Goal: Task Accomplishment & Management: Manage account settings

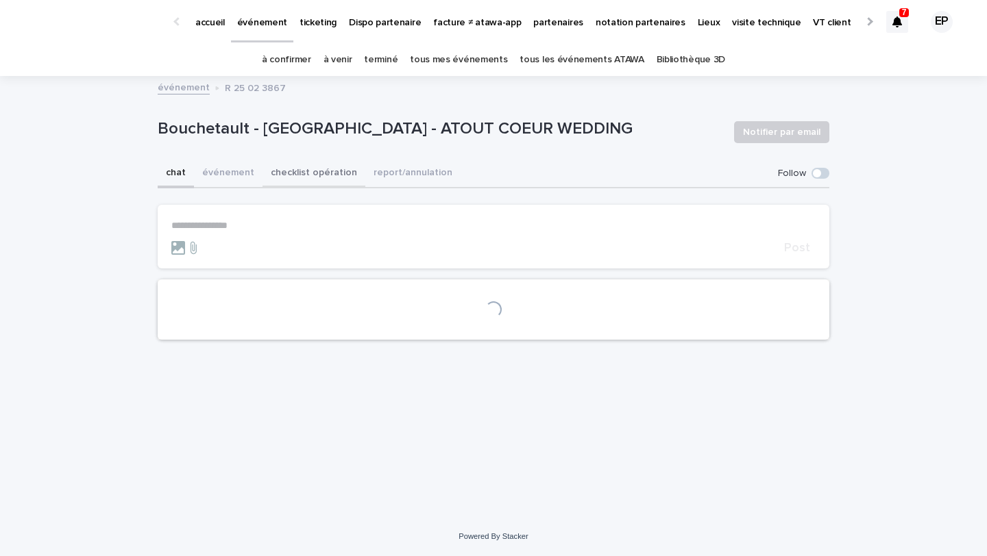
click at [281, 177] on button "checklist opération" at bounding box center [313, 174] width 103 height 29
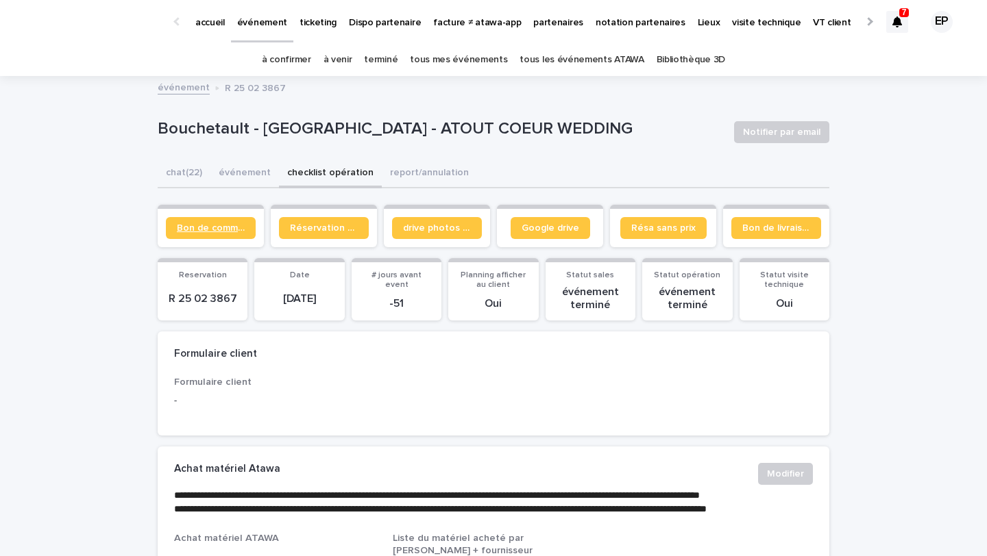
click at [231, 232] on span "Bon de commande" at bounding box center [211, 228] width 68 height 10
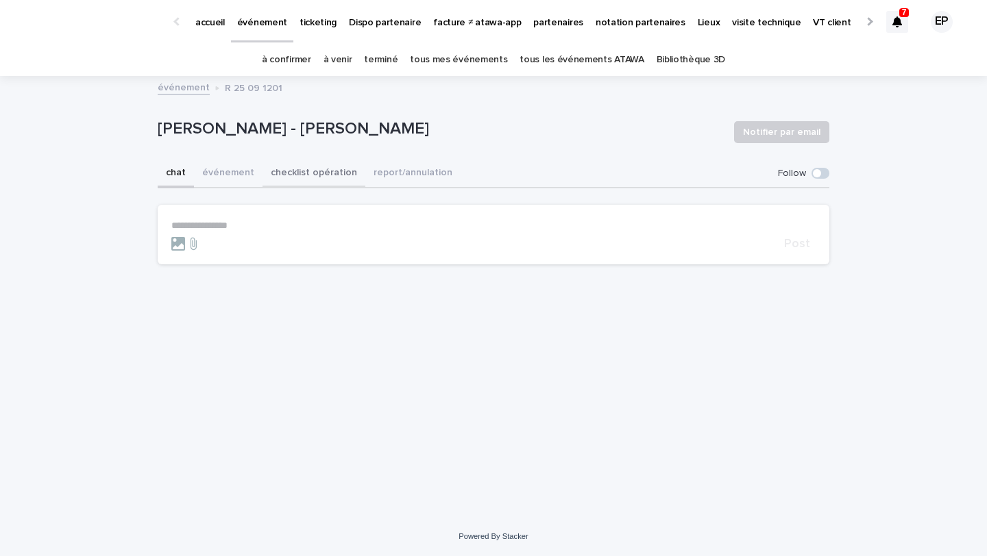
click at [321, 172] on button "checklist opération" at bounding box center [313, 174] width 103 height 29
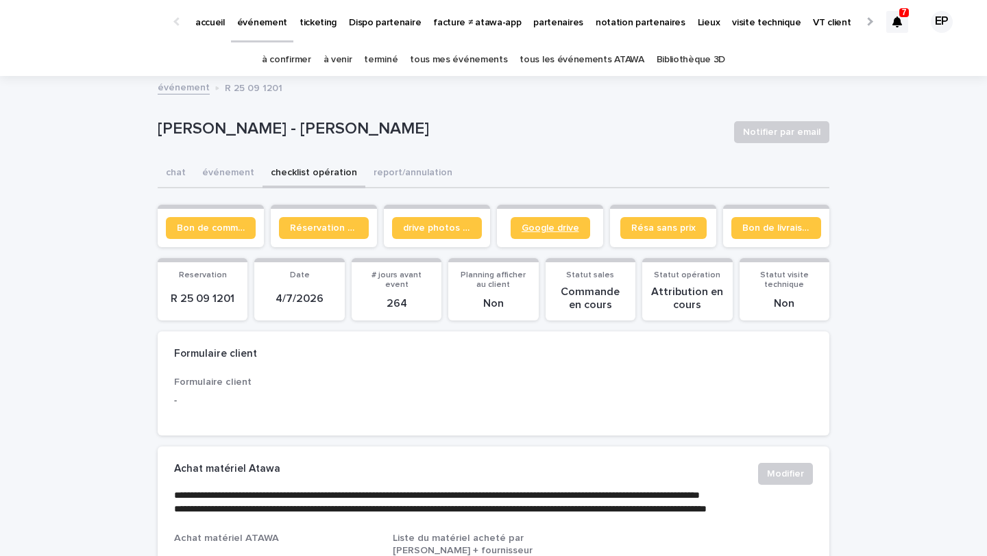
click at [536, 236] on link "Google drive" at bounding box center [549, 228] width 79 height 22
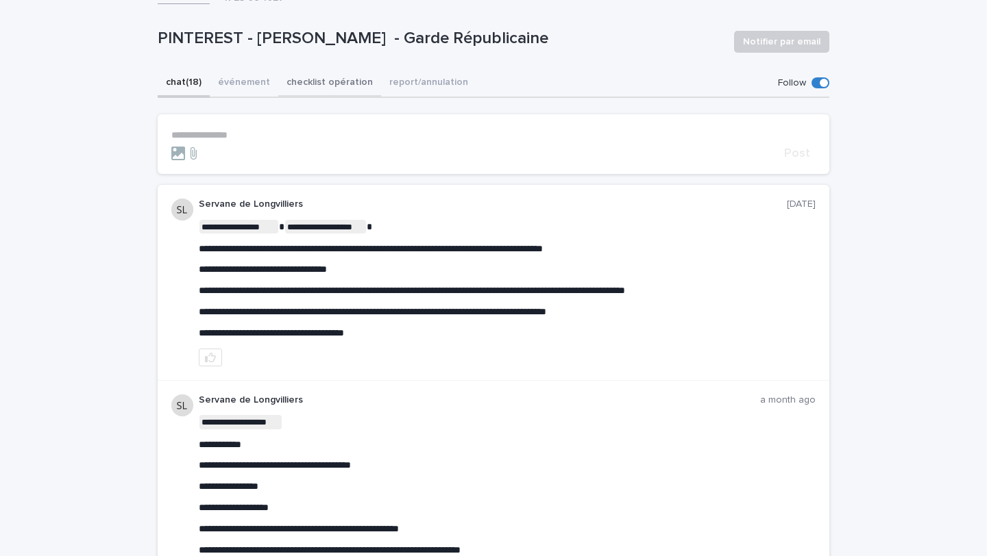
scroll to position [108, 0]
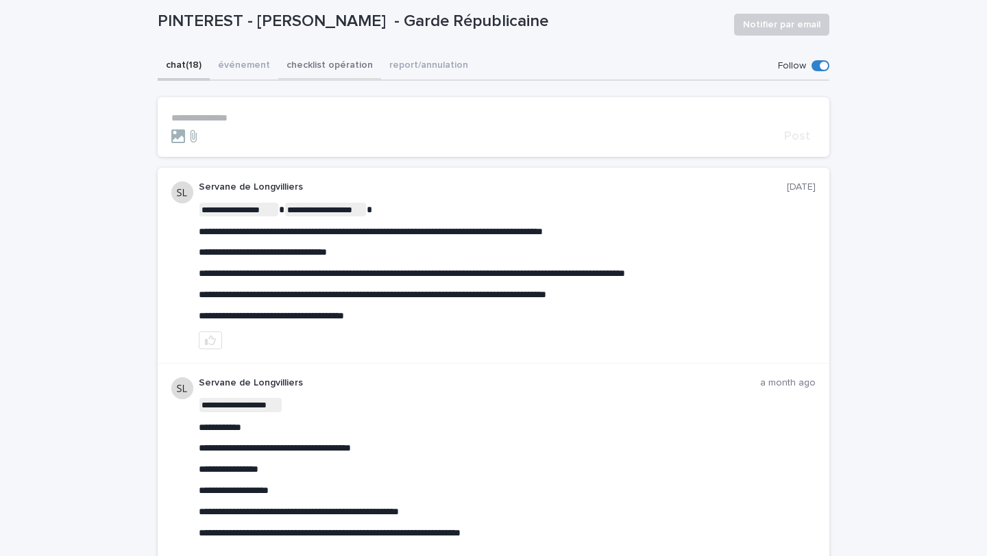
drag, startPoint x: 323, startPoint y: 60, endPoint x: 351, endPoint y: 69, distance: 30.1
click at [323, 60] on button "checklist opération" at bounding box center [329, 66] width 103 height 29
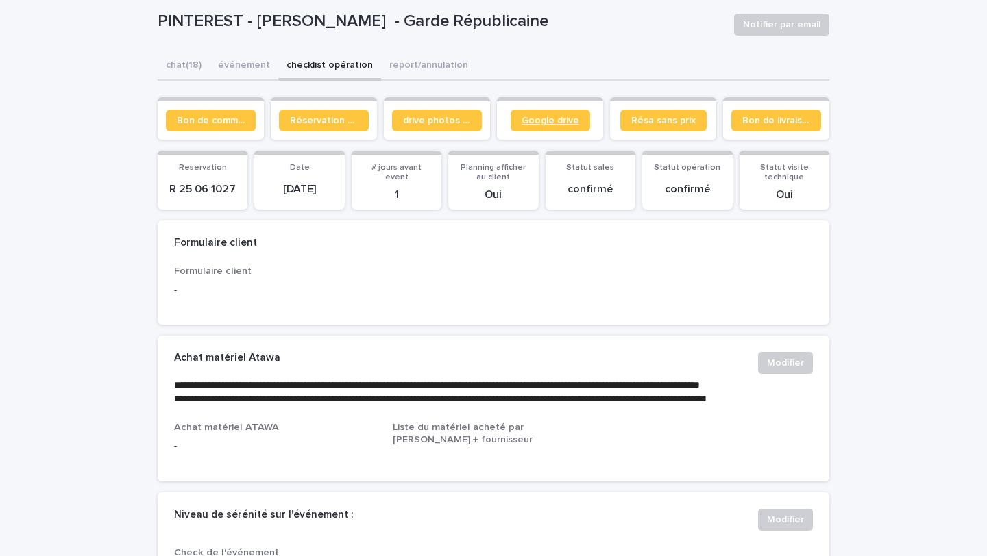
click at [557, 129] on link "Google drive" at bounding box center [549, 121] width 79 height 22
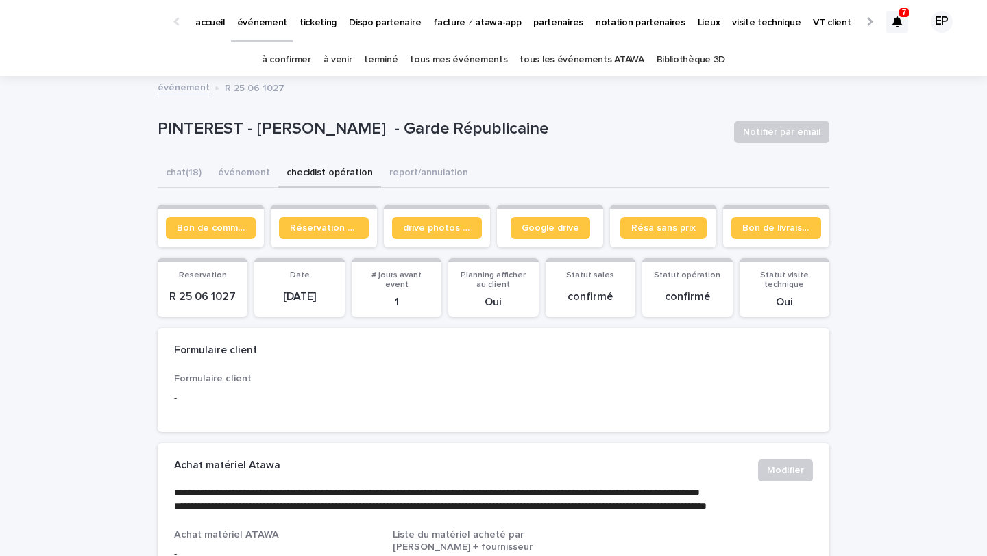
click at [556, 23] on p "partenaires" at bounding box center [558, 14] width 50 height 29
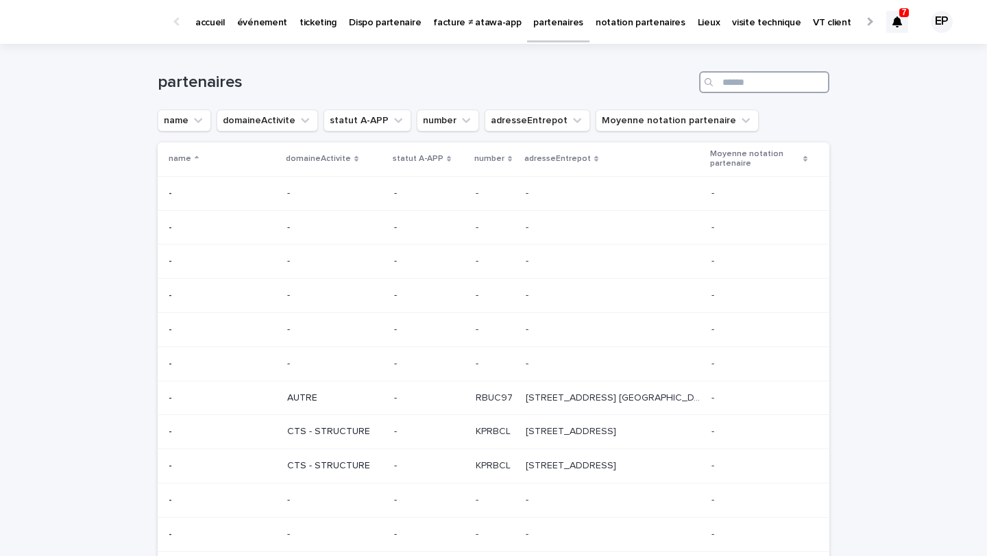
click at [780, 78] on input "Search" at bounding box center [764, 82] width 130 height 22
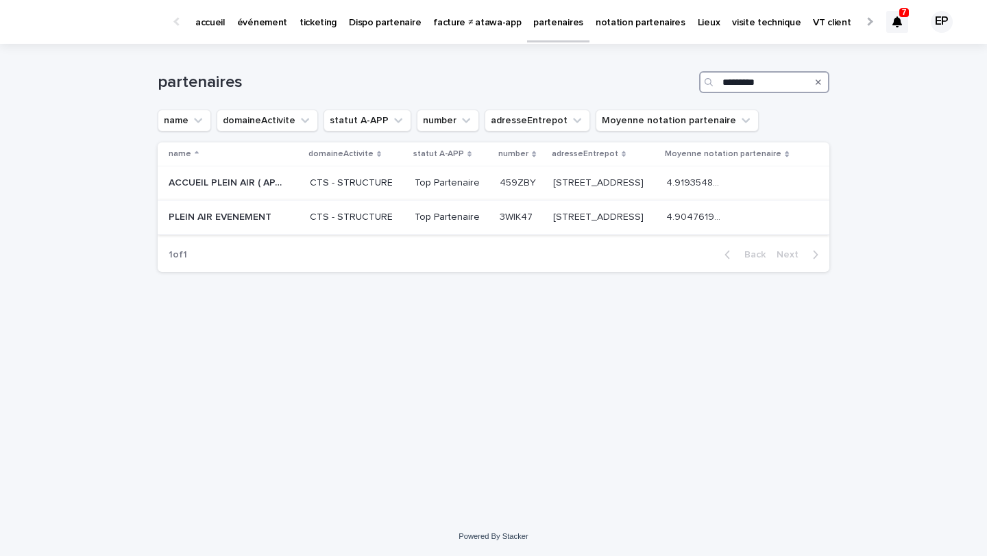
type input "*********"
click at [279, 212] on p at bounding box center [226, 218] width 114 height 12
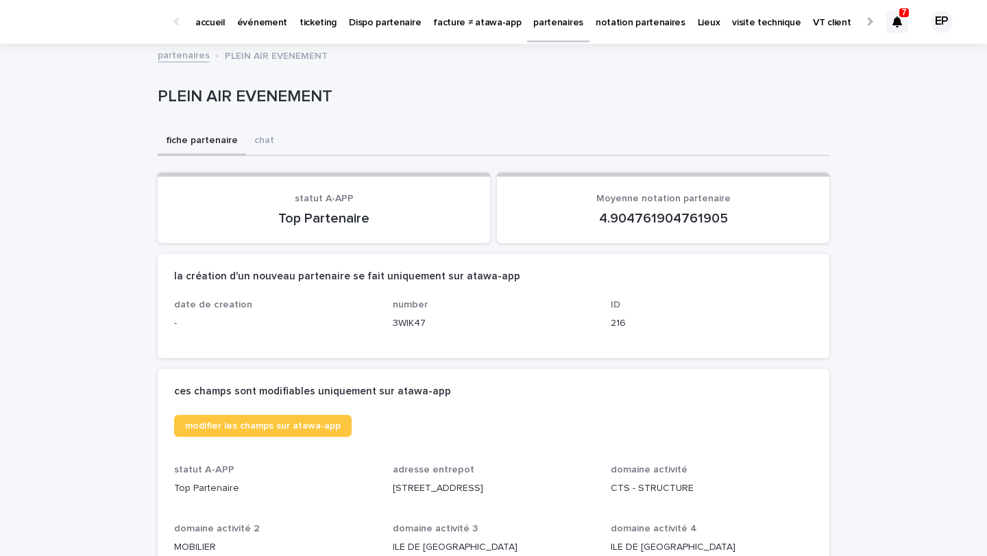
click at [528, 34] on link "partenaires" at bounding box center [558, 20] width 62 height 40
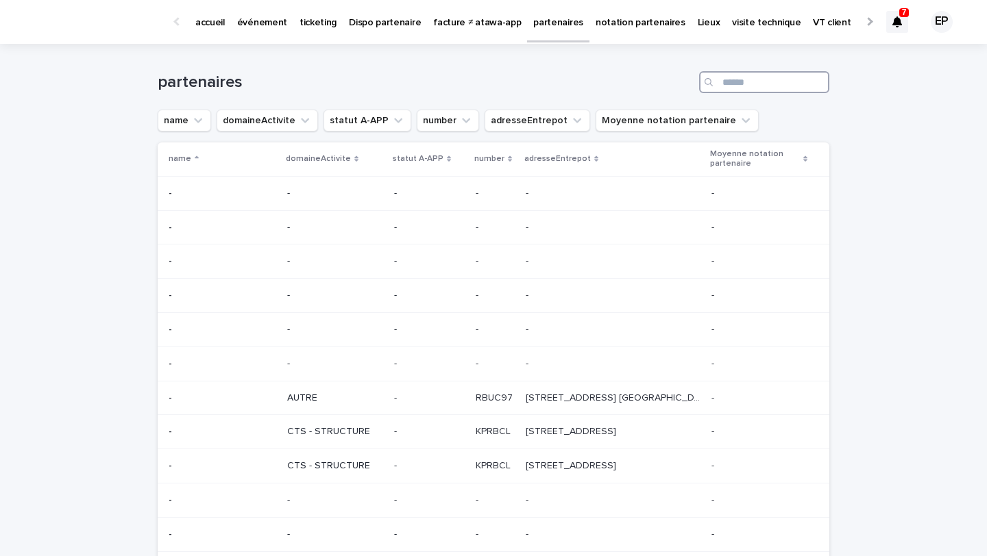
click at [730, 86] on input "Search" at bounding box center [764, 82] width 130 height 22
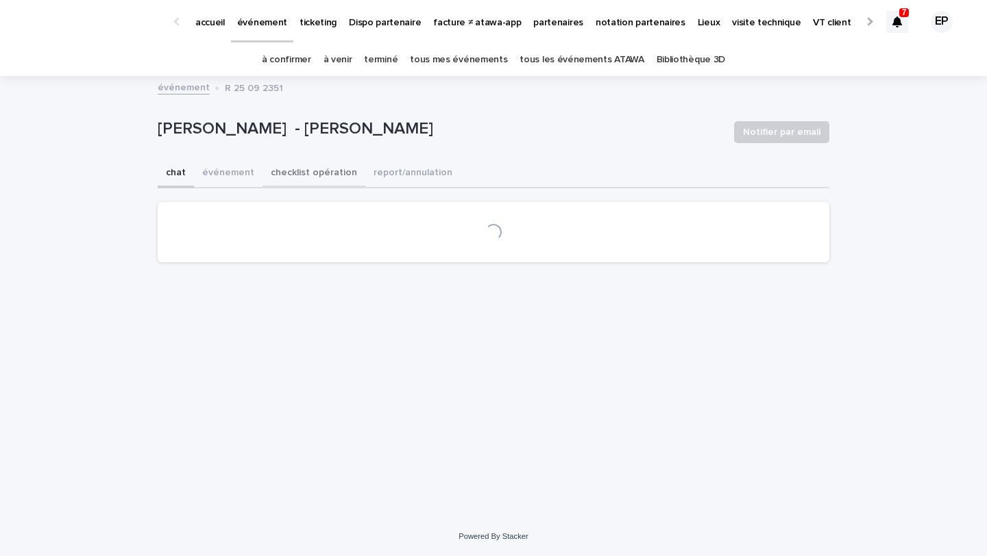
click at [283, 165] on button "checklist opération" at bounding box center [313, 174] width 103 height 29
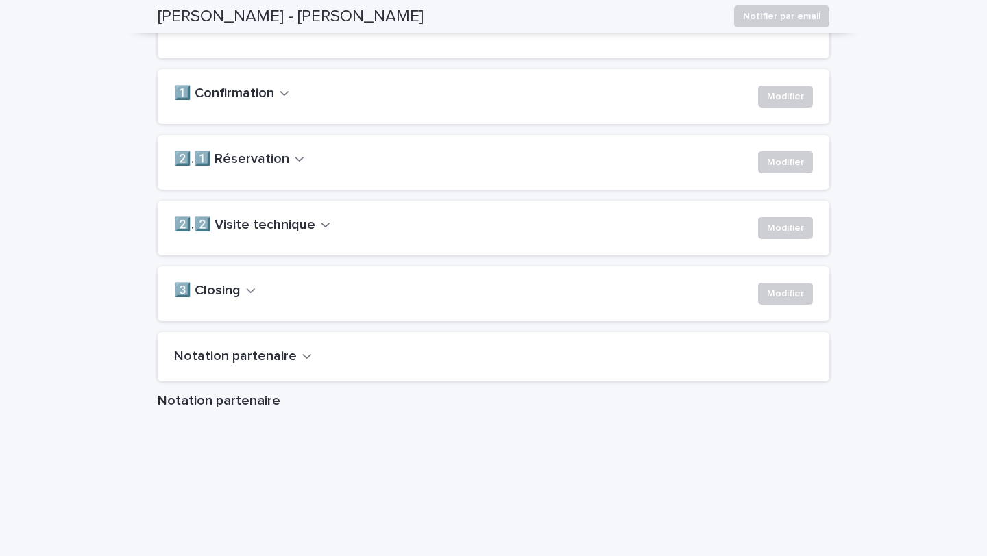
click at [273, 234] on h2 "2️⃣.2️⃣ Visite technique" at bounding box center [244, 225] width 141 height 16
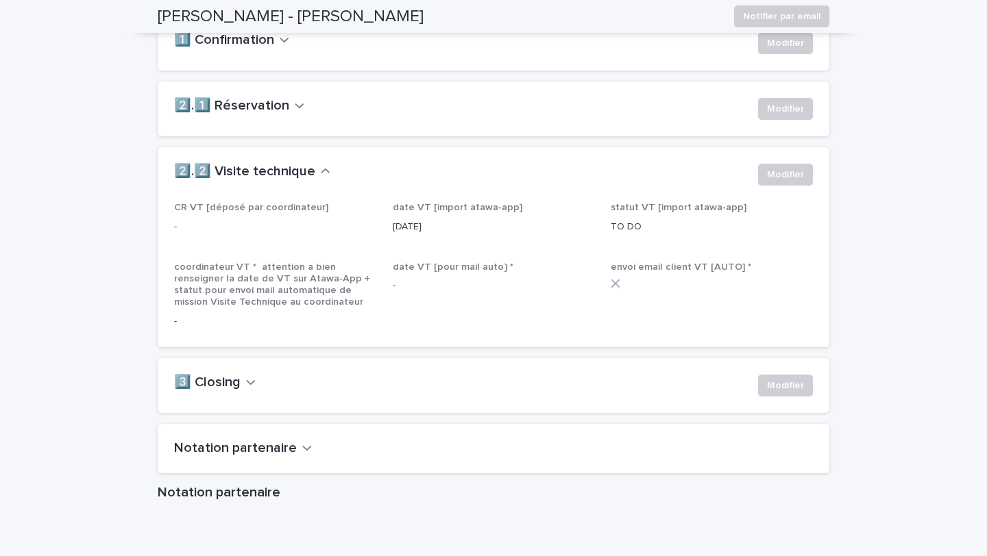
scroll to position [1054, 0]
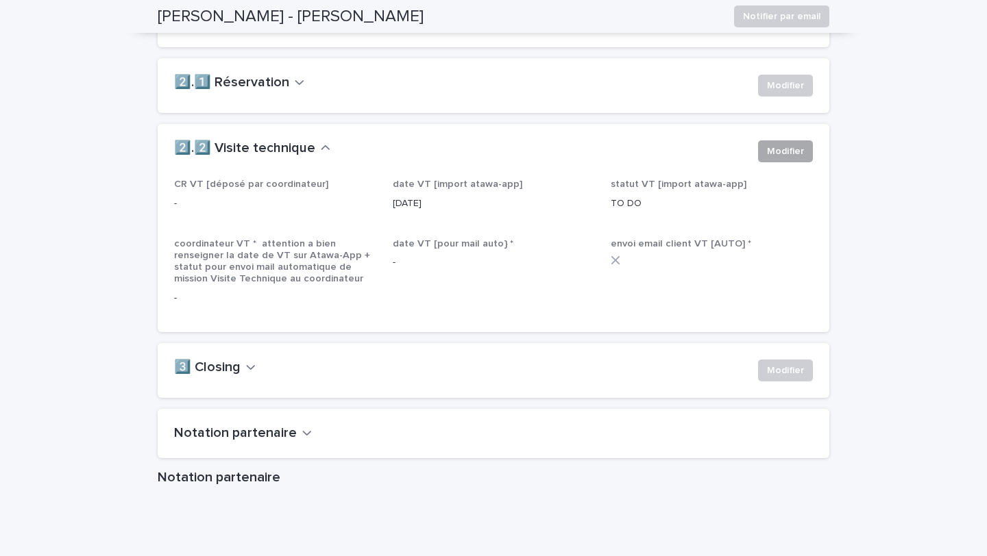
click at [791, 162] on button "Modifier" at bounding box center [785, 151] width 55 height 22
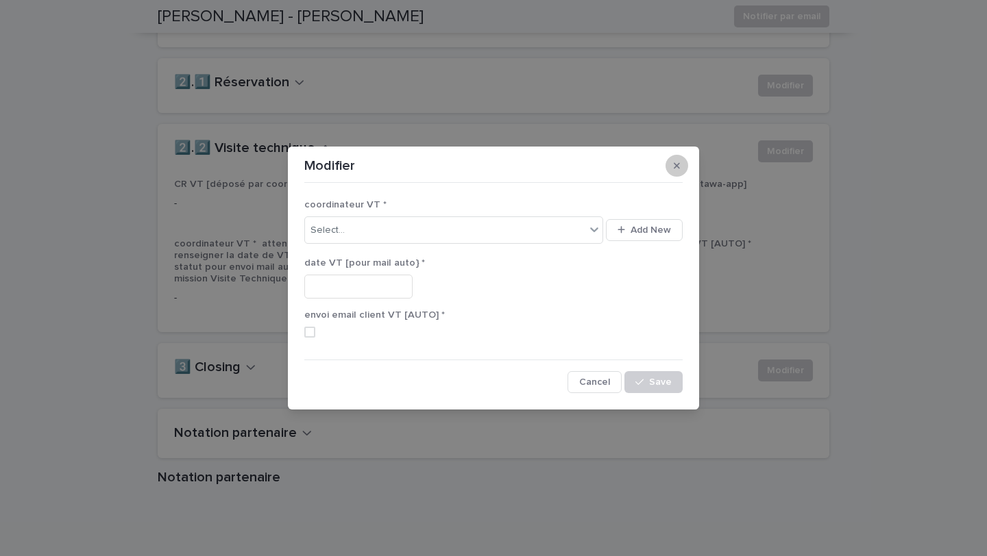
click at [677, 166] on icon "button" at bounding box center [676, 165] width 6 height 6
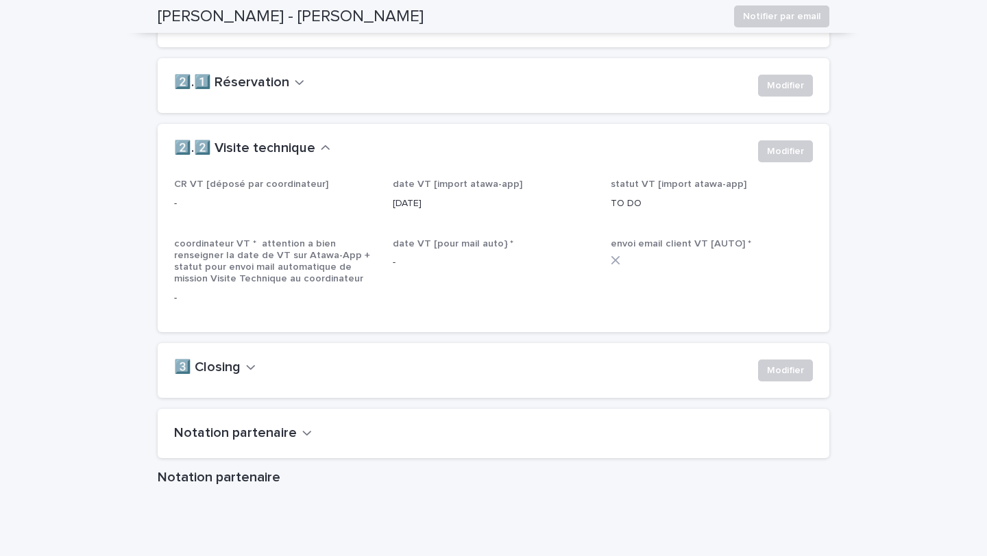
click at [797, 101] on div "Modifier" at bounding box center [782, 88] width 60 height 27
click at [785, 92] on span "Modifier" at bounding box center [785, 86] width 37 height 14
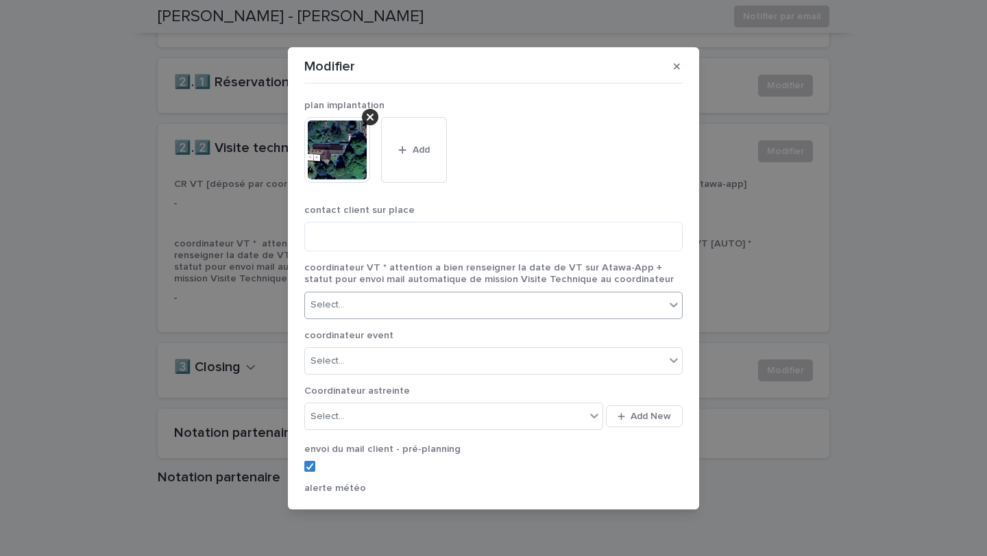
click at [352, 310] on div "Select..." at bounding box center [485, 305] width 360 height 23
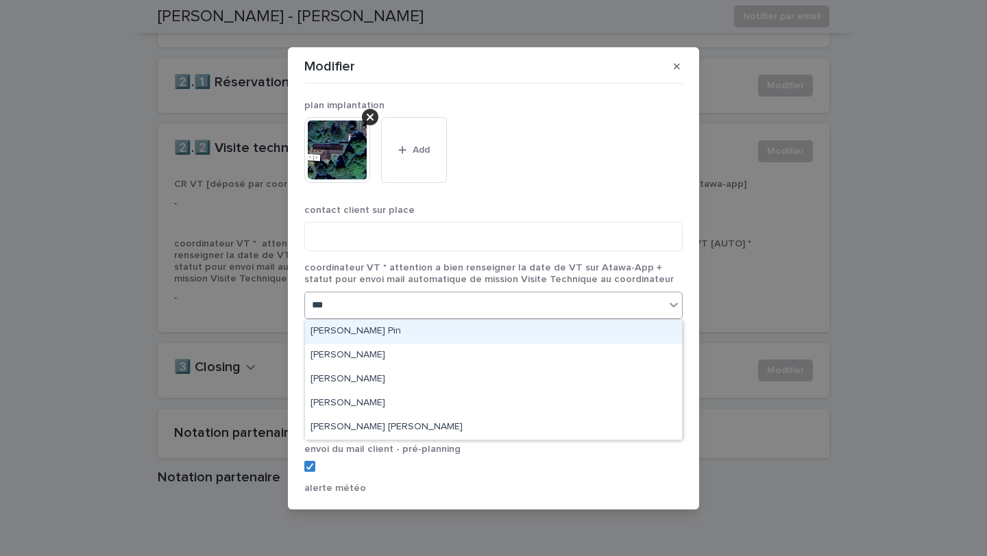
type input "****"
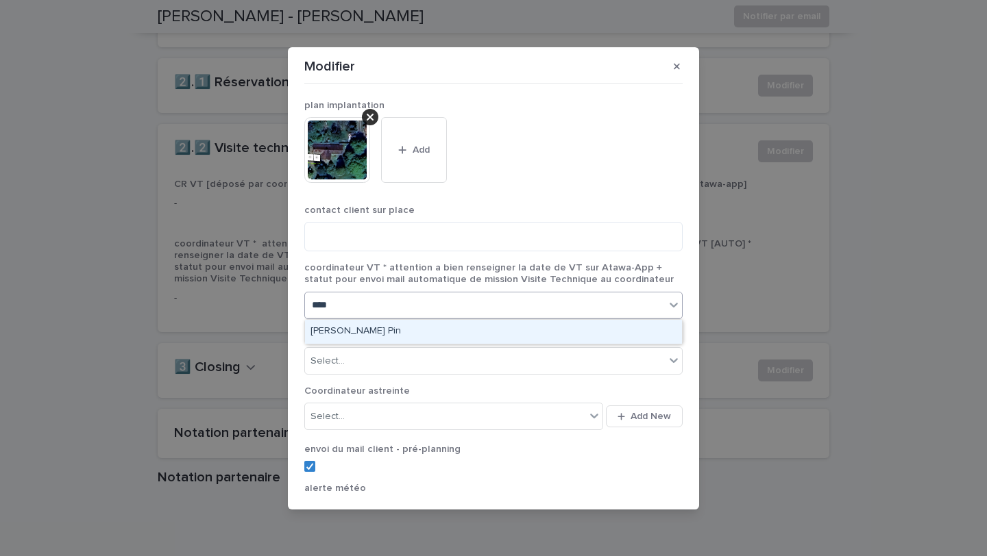
click at [361, 323] on div "[PERSON_NAME] Pin" at bounding box center [493, 332] width 377 height 24
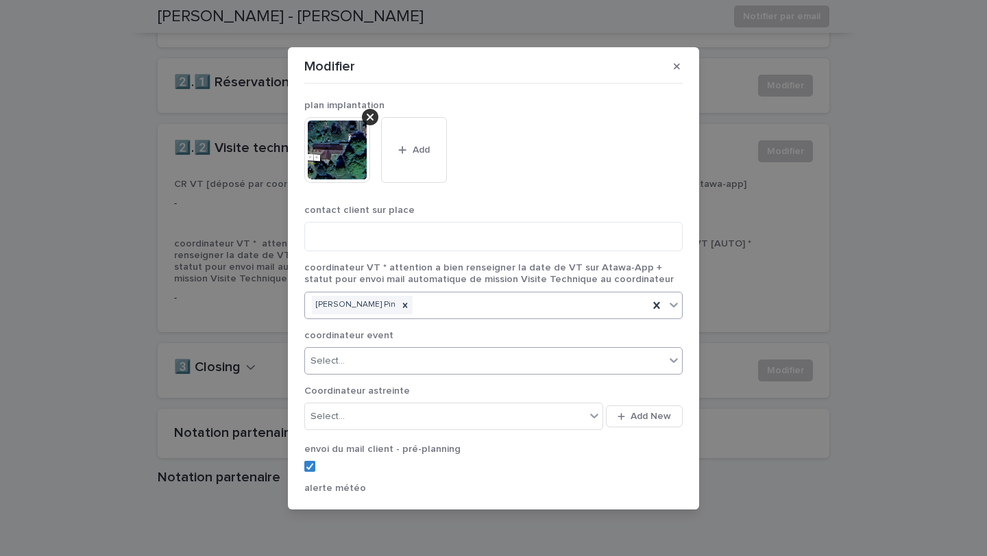
click at [348, 362] on div "Select..." at bounding box center [485, 361] width 360 height 23
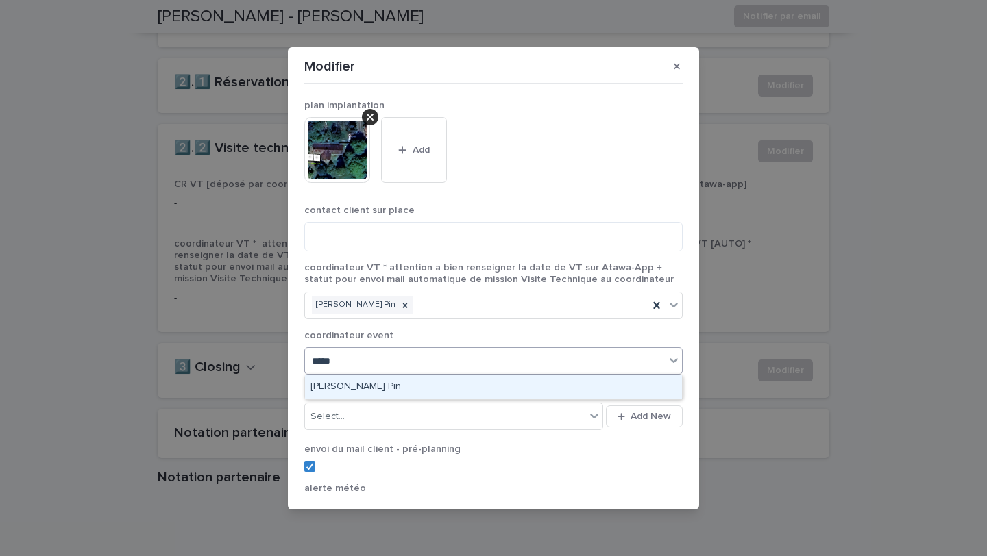
type input "******"
click at [382, 388] on div "[PERSON_NAME] Pin" at bounding box center [493, 387] width 377 height 24
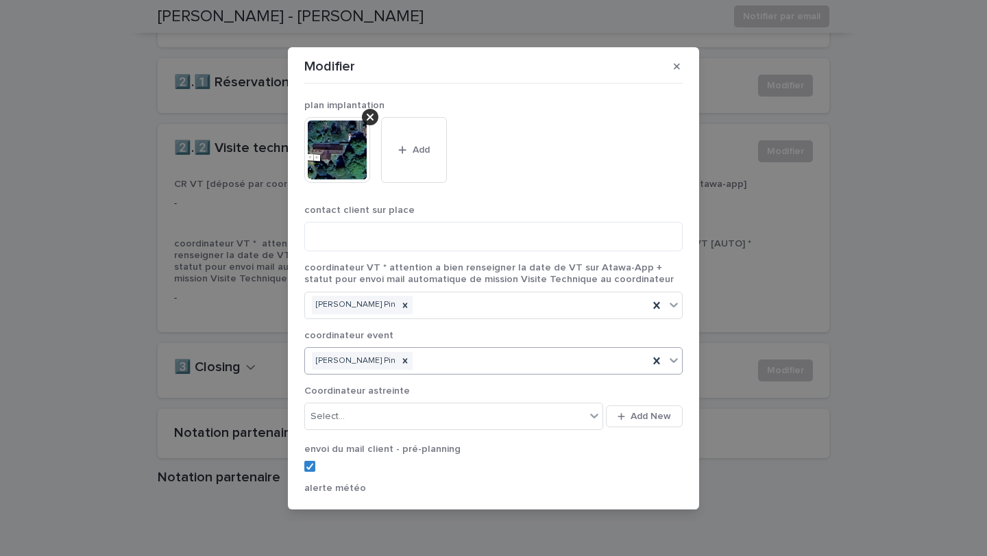
scroll to position [205, 0]
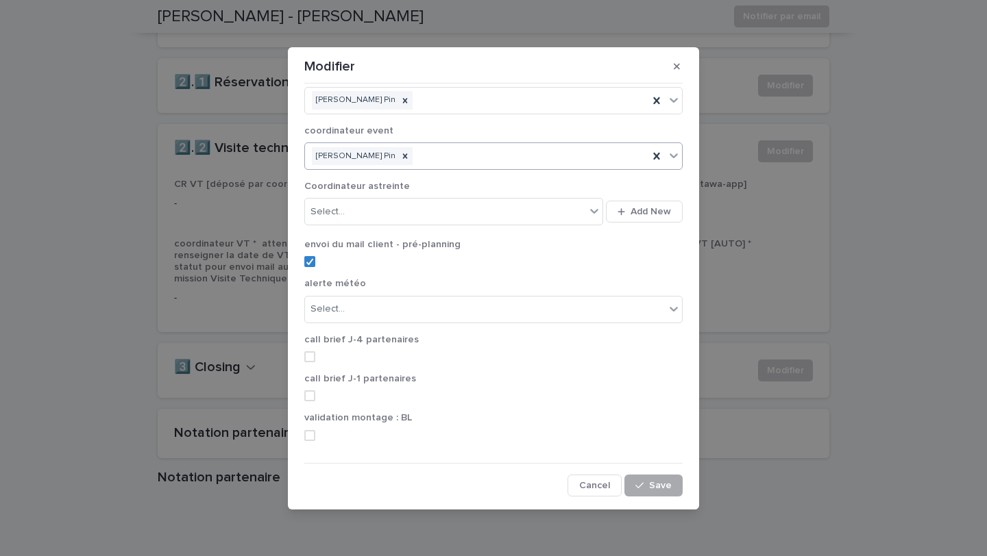
click at [635, 487] on button "Save" at bounding box center [653, 486] width 58 height 22
